Goal: Task Accomplishment & Management: Use online tool/utility

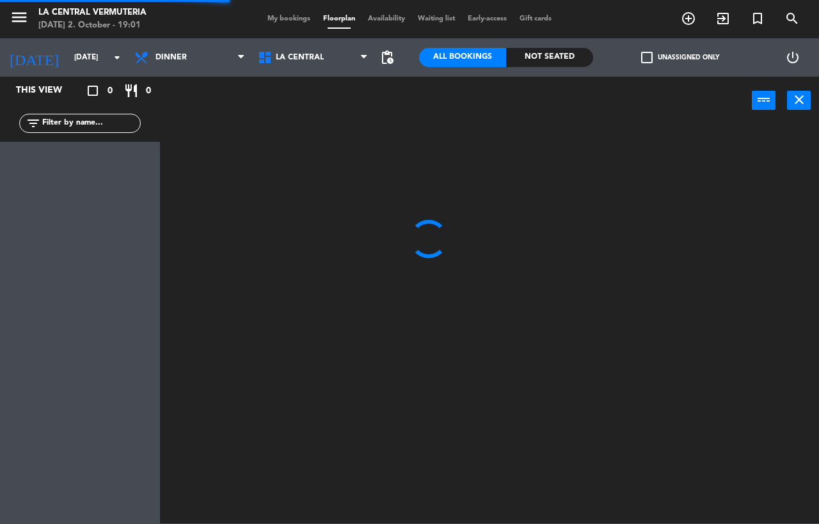
click at [281, 19] on span "My bookings" at bounding box center [289, 18] width 56 height 7
select select "dinner"
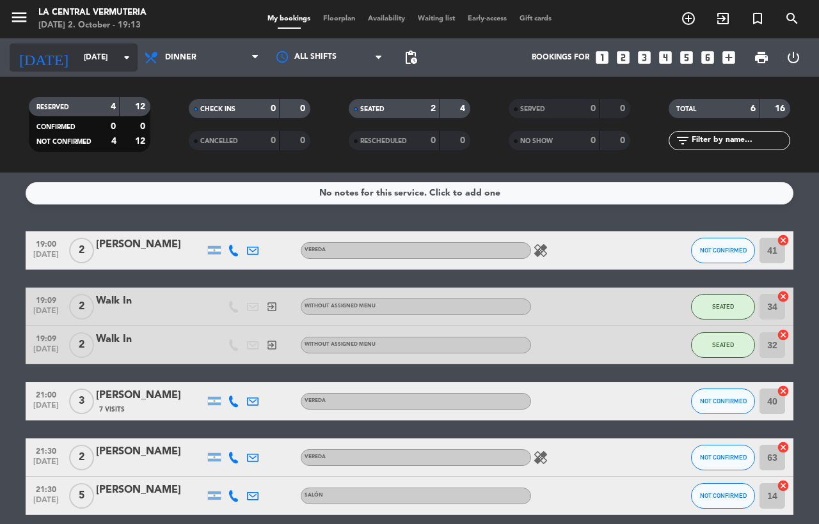
click at [77, 54] on input "[DATE]" at bounding box center [128, 58] width 102 height 22
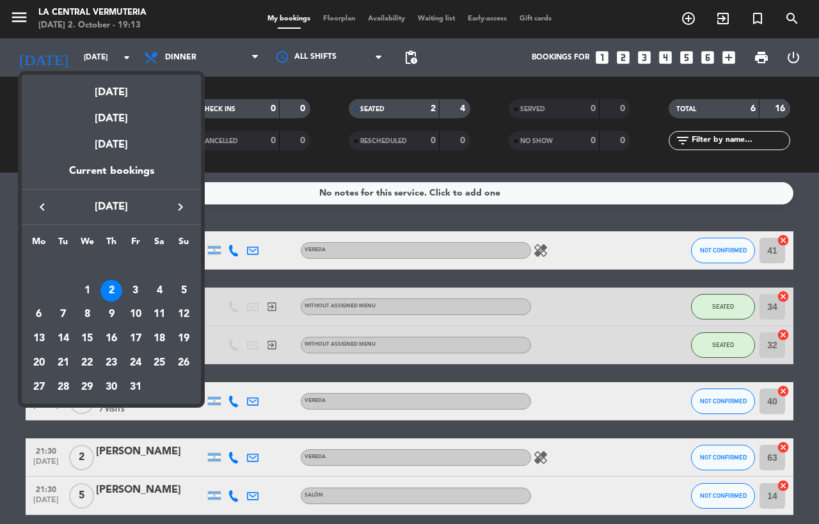
click at [112, 280] on div "2" at bounding box center [111, 291] width 22 height 22
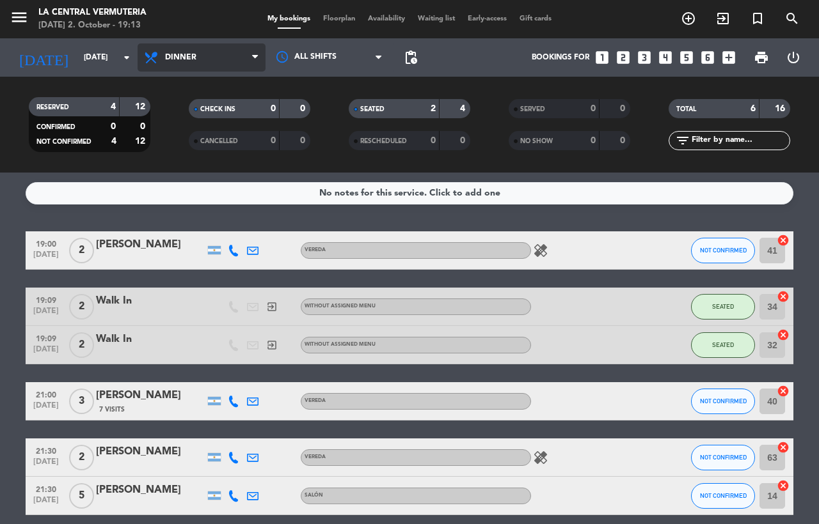
click at [179, 55] on span "Dinner" at bounding box center [180, 57] width 31 height 9
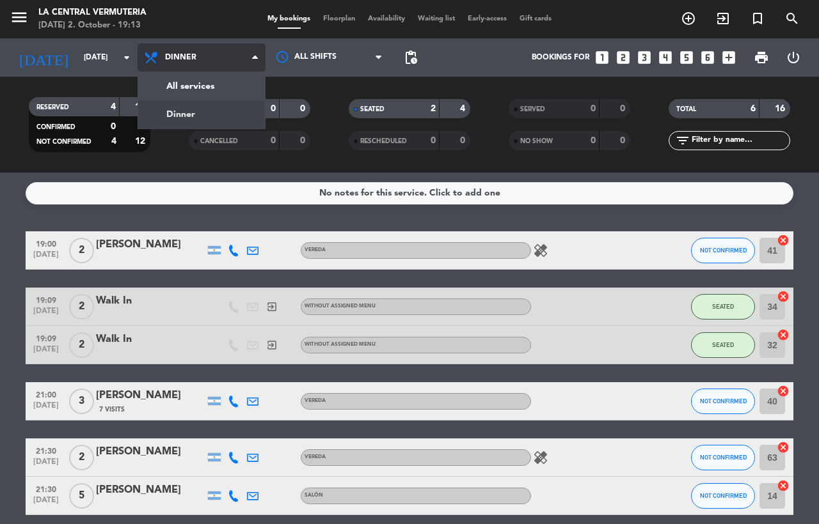
click at [179, 55] on span "Dinner" at bounding box center [180, 57] width 31 height 9
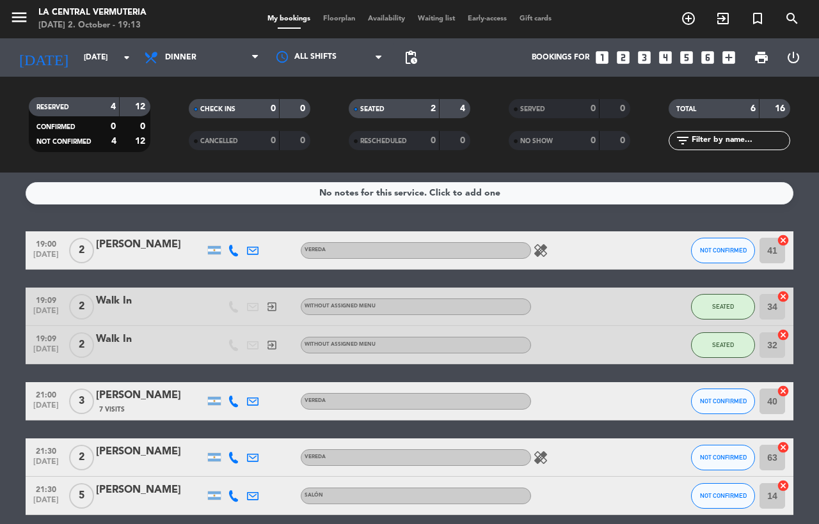
click at [93, 109] on div "4" at bounding box center [104, 107] width 26 height 15
click at [451, 18] on span "Waiting list" at bounding box center [436, 18] width 50 height 7
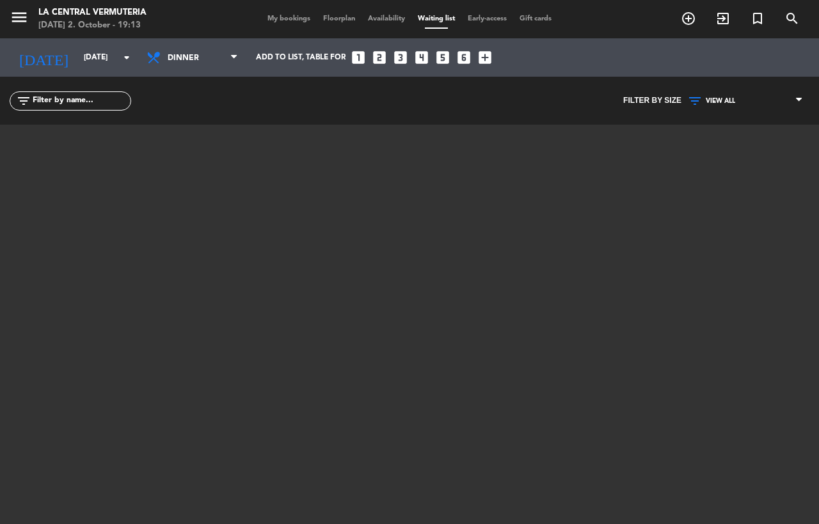
click at [349, 19] on span "Floorplan" at bounding box center [339, 18] width 45 height 7
